Goal: Information Seeking & Learning: Learn about a topic

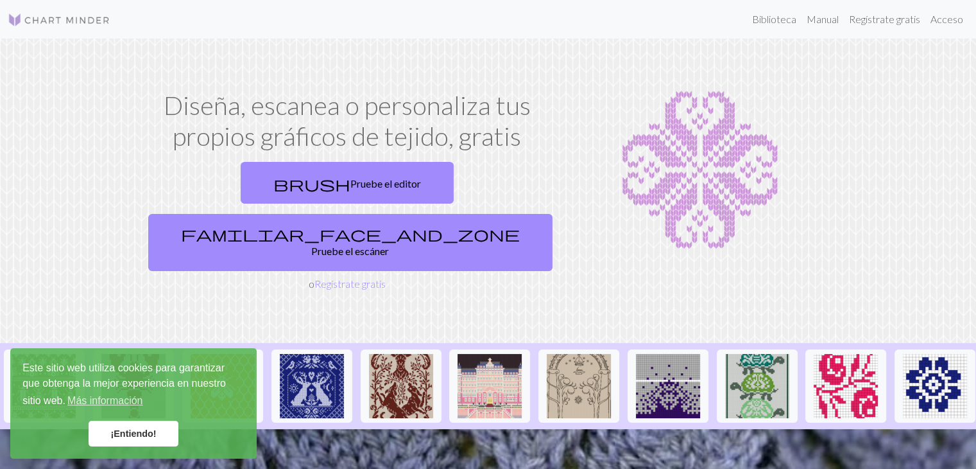
click at [440, 114] on font "Diseña, escanea o personaliza tus propios gráficos de tejido, gratis" at bounding box center [347, 121] width 367 height 62
click at [171, 436] on link "¡Entiendo!" at bounding box center [134, 434] width 90 height 26
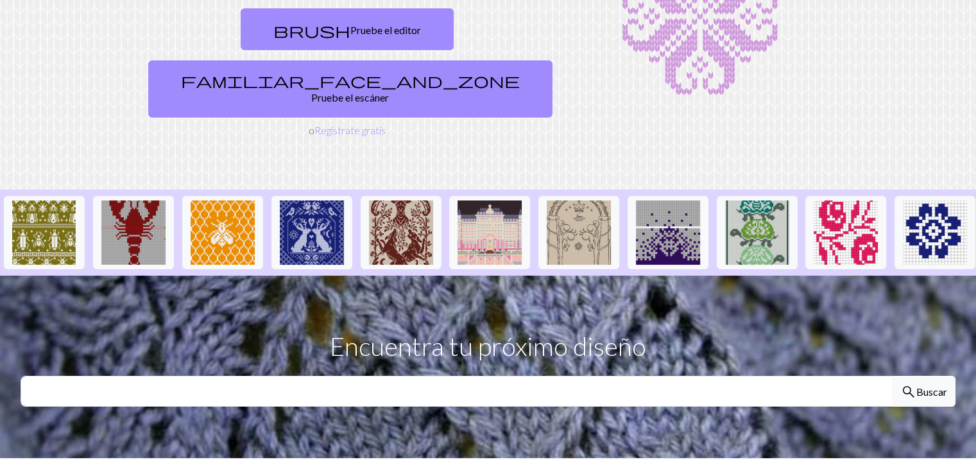
scroll to position [149, 0]
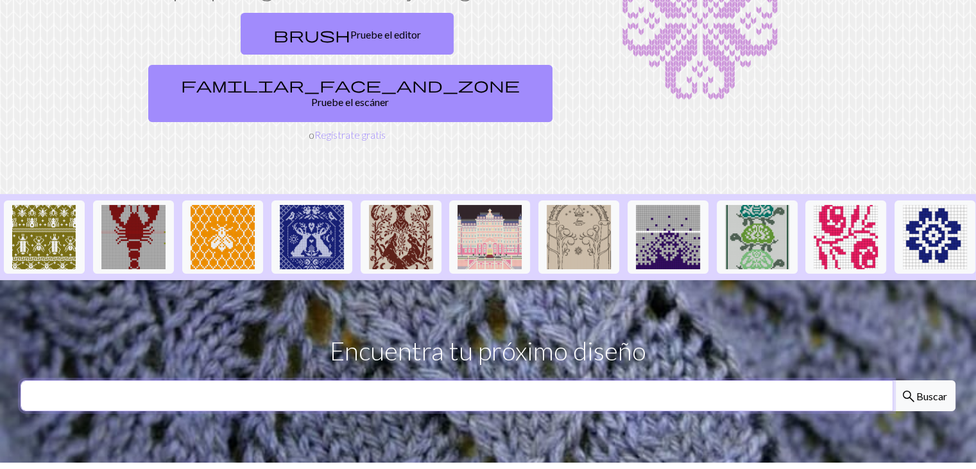
click at [354, 380] on input "text" at bounding box center [457, 395] width 873 height 31
type input "snoopy"
click at [893, 380] on button "search Buscar" at bounding box center [924, 395] width 63 height 31
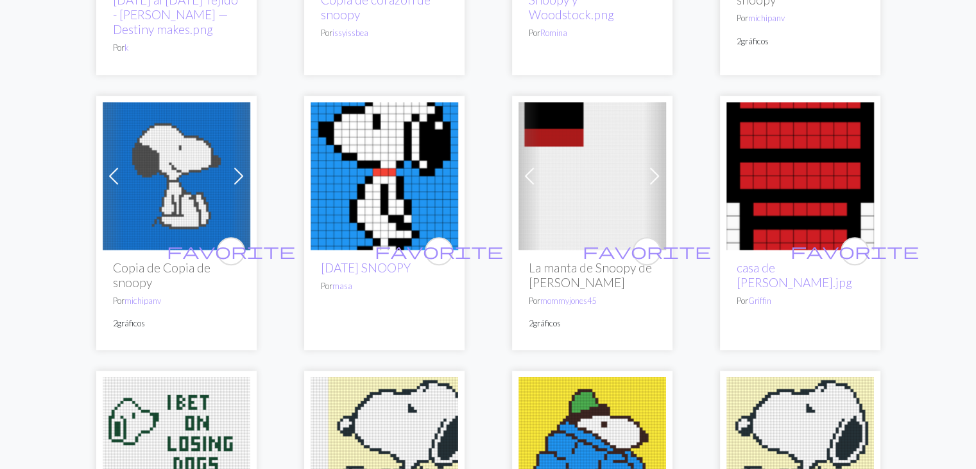
scroll to position [603, 0]
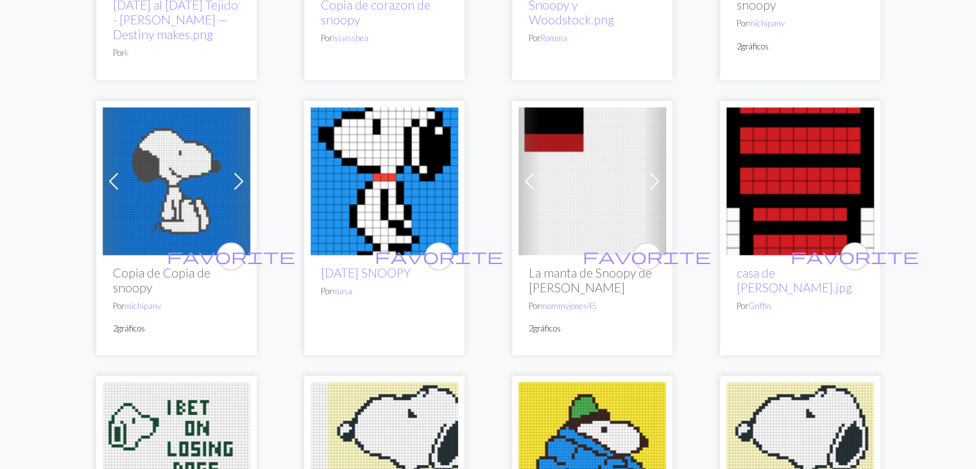
click at [370, 205] on img at bounding box center [385, 181] width 148 height 148
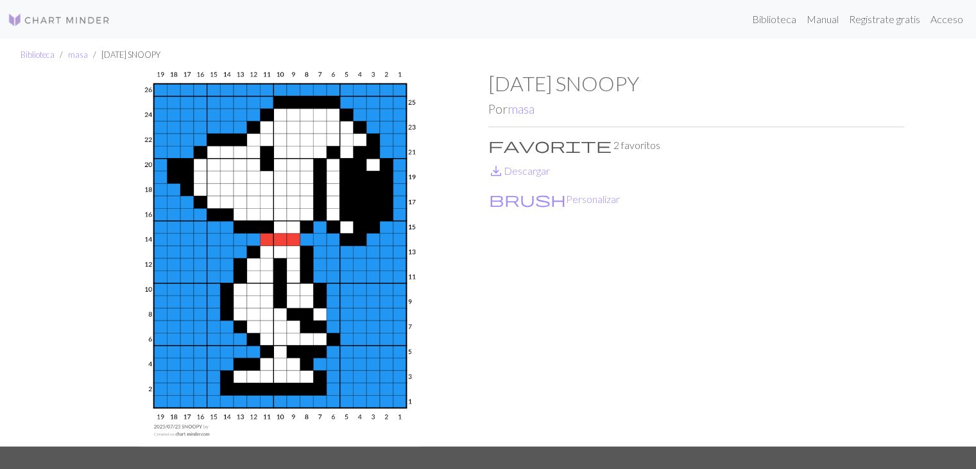
click at [537, 329] on div "25/07/2025 SNOOPY Por masa favorite 2 favoritos save_alt Descargar brush Person…" at bounding box center [697, 258] width 416 height 375
click at [395, 373] on img at bounding box center [281, 258] width 416 height 375
click at [220, 359] on img at bounding box center [281, 258] width 416 height 375
